Goal: Subscribe to service/newsletter

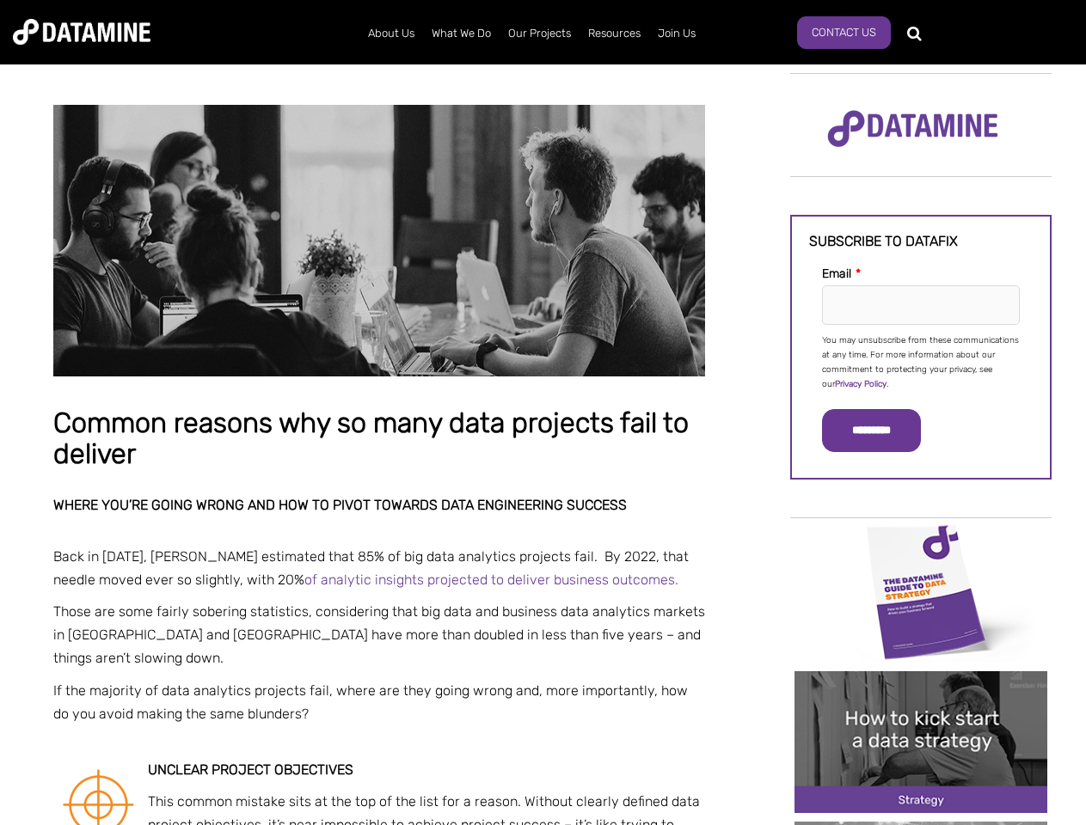
click at [921, 361] on p "You may unsubscribe from these communications at any time. For more information…" at bounding box center [921, 363] width 198 height 58
click at [881, 431] on input "*********" at bounding box center [871, 430] width 99 height 43
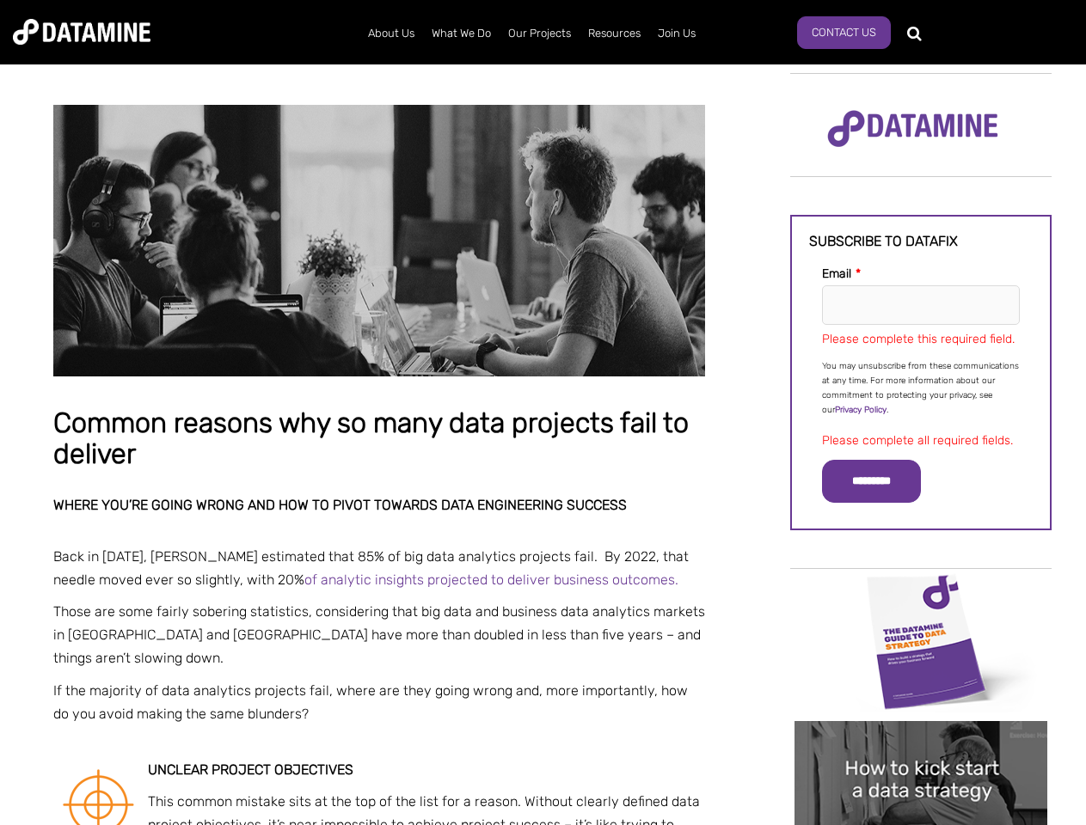
click at [921, 591] on img "Image grid with {{ image_count }} images." at bounding box center [920, 642] width 253 height 142
click at [921, 591] on div "✕" at bounding box center [543, 412] width 1086 height 825
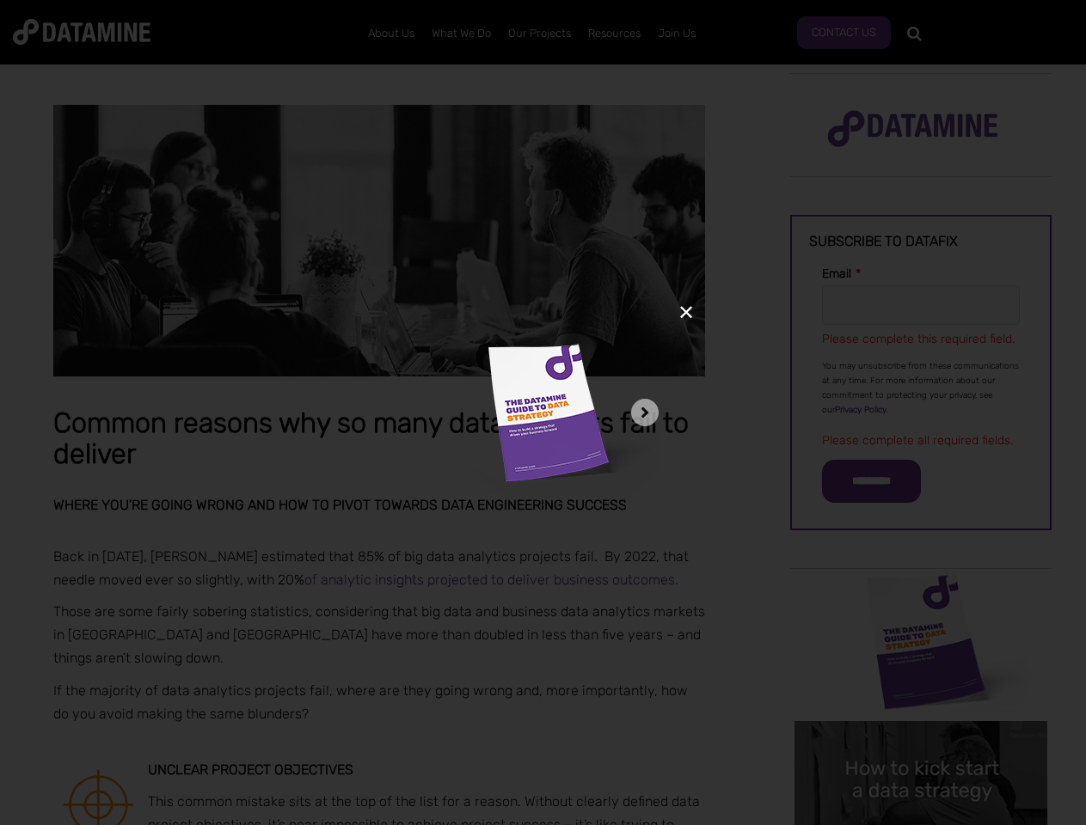
click at [921, 742] on div "✕" at bounding box center [543, 412] width 1086 height 825
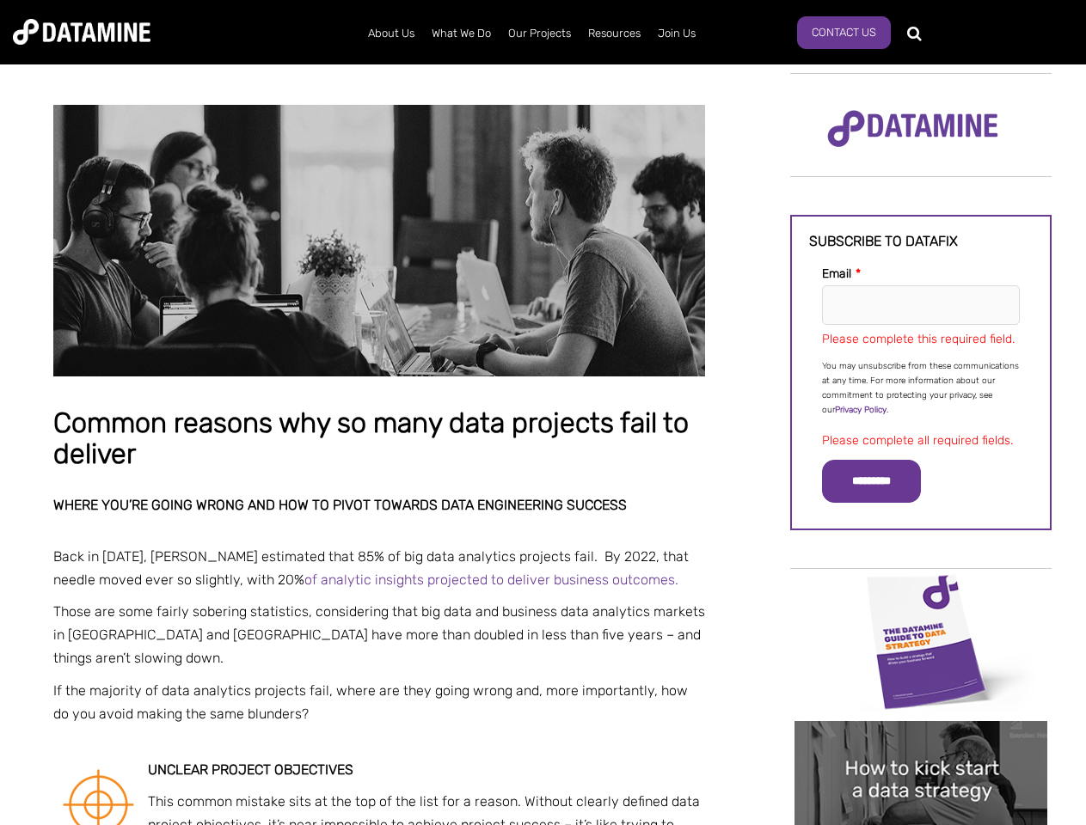
click at [921, 742] on img "Image grid with {{ image_count }} images." at bounding box center [920, 792] width 253 height 142
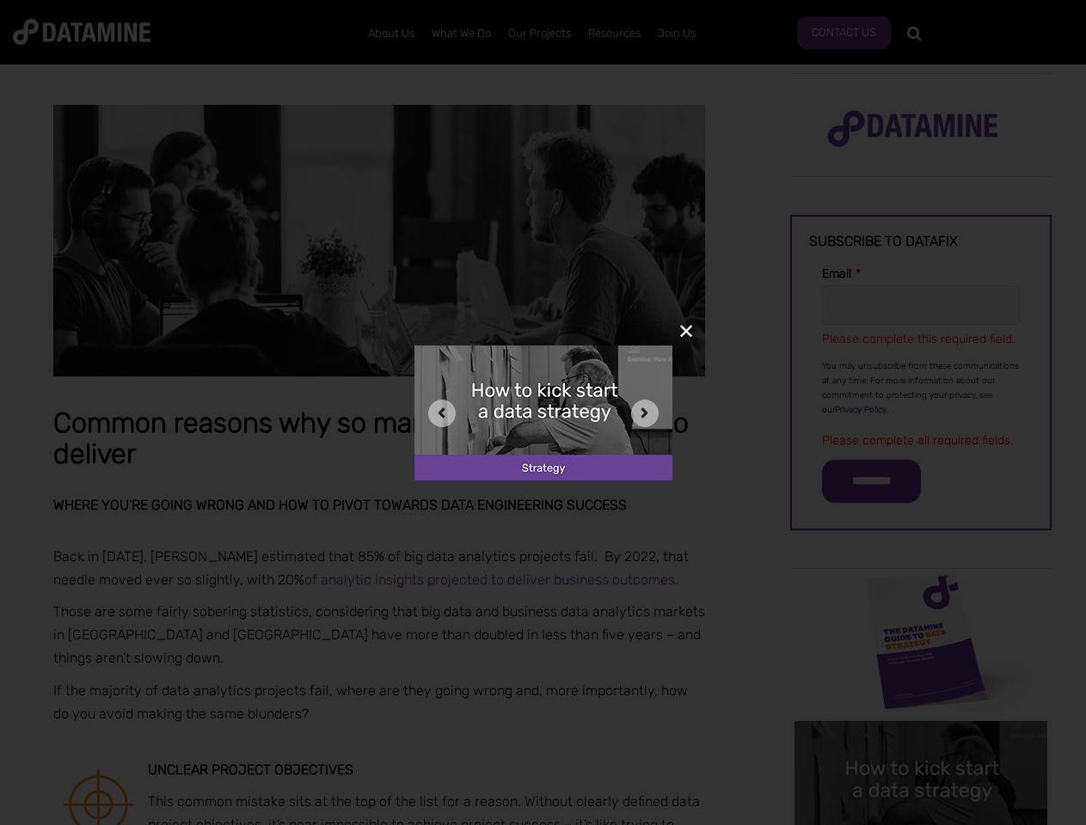
click at [921, 824] on div "✕" at bounding box center [543, 412] width 1086 height 825
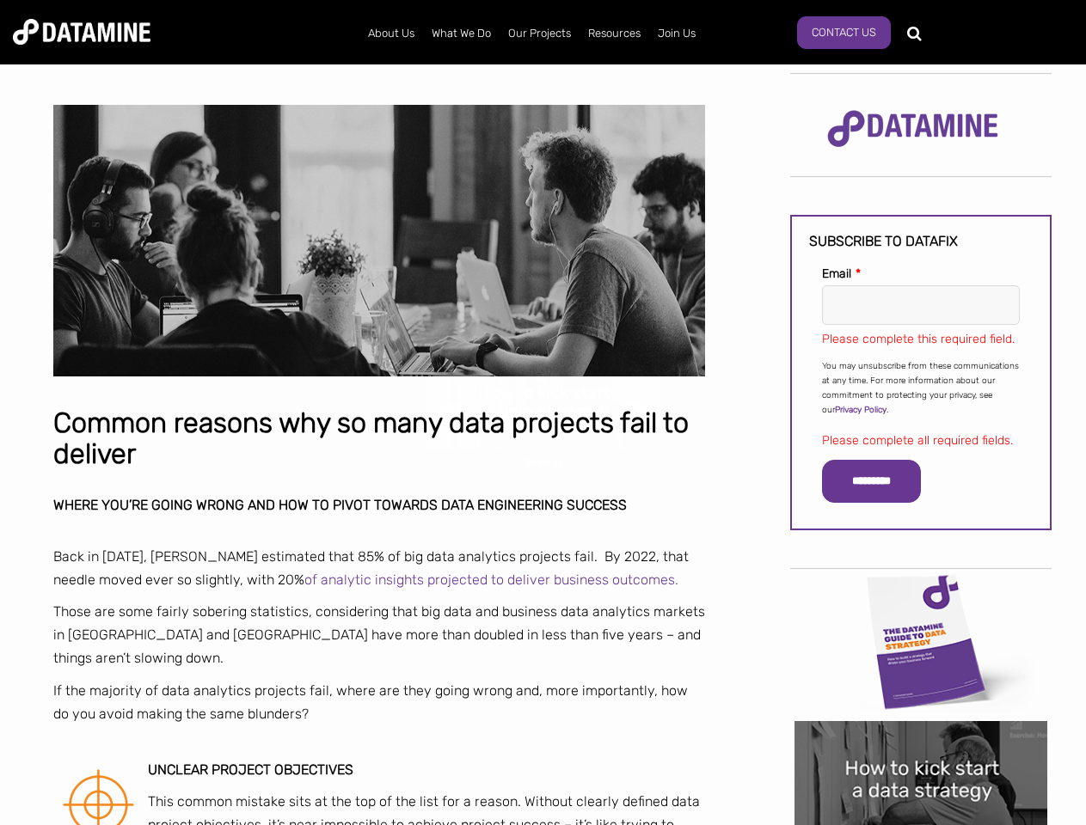
click at [921, 824] on div "✕" at bounding box center [543, 412] width 1086 height 825
